Goal: Task Accomplishment & Management: Use online tool/utility

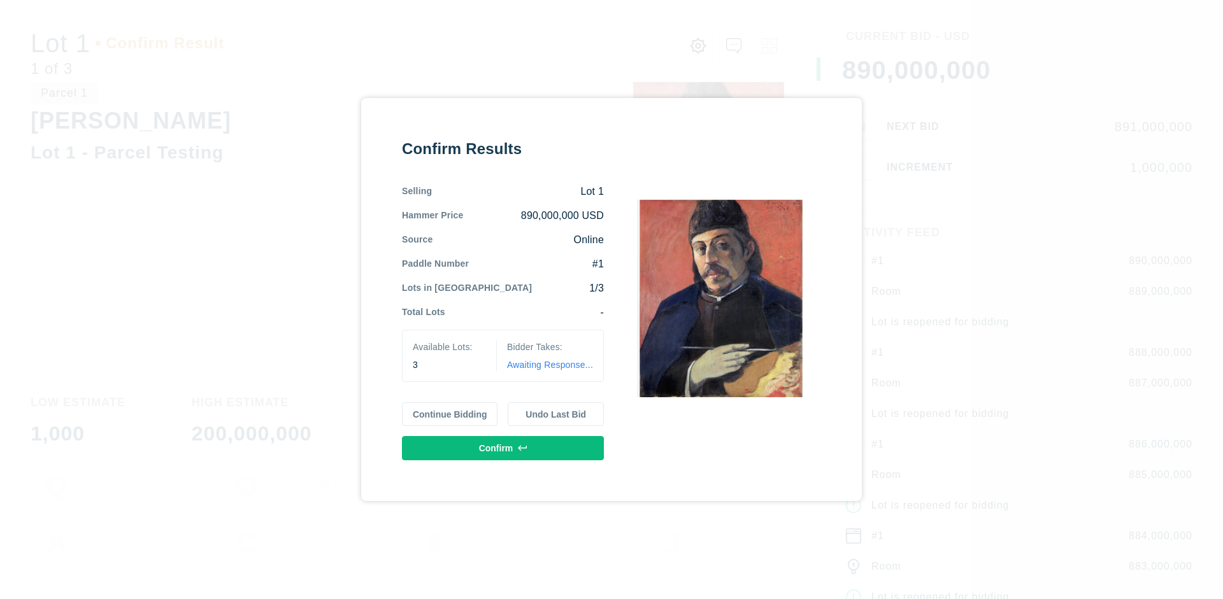
click at [450, 414] on button "Continue Bidding" at bounding box center [450, 414] width 96 height 24
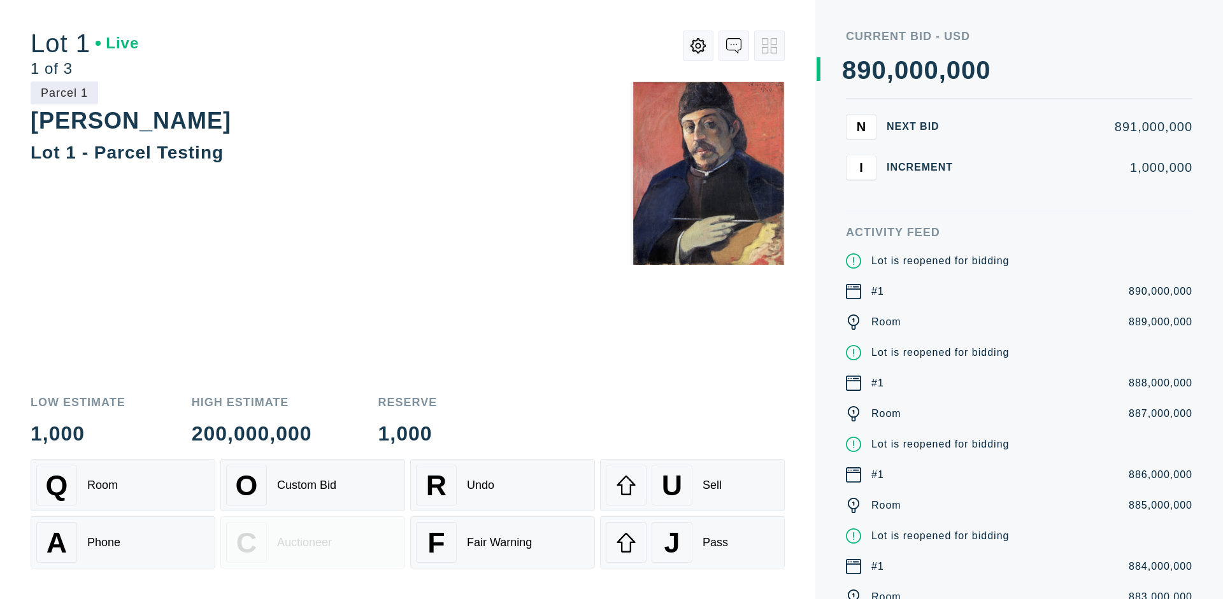
click at [123, 485] on div "Q Room" at bounding box center [122, 485] width 173 height 41
